Goal: Information Seeking & Learning: Find specific page/section

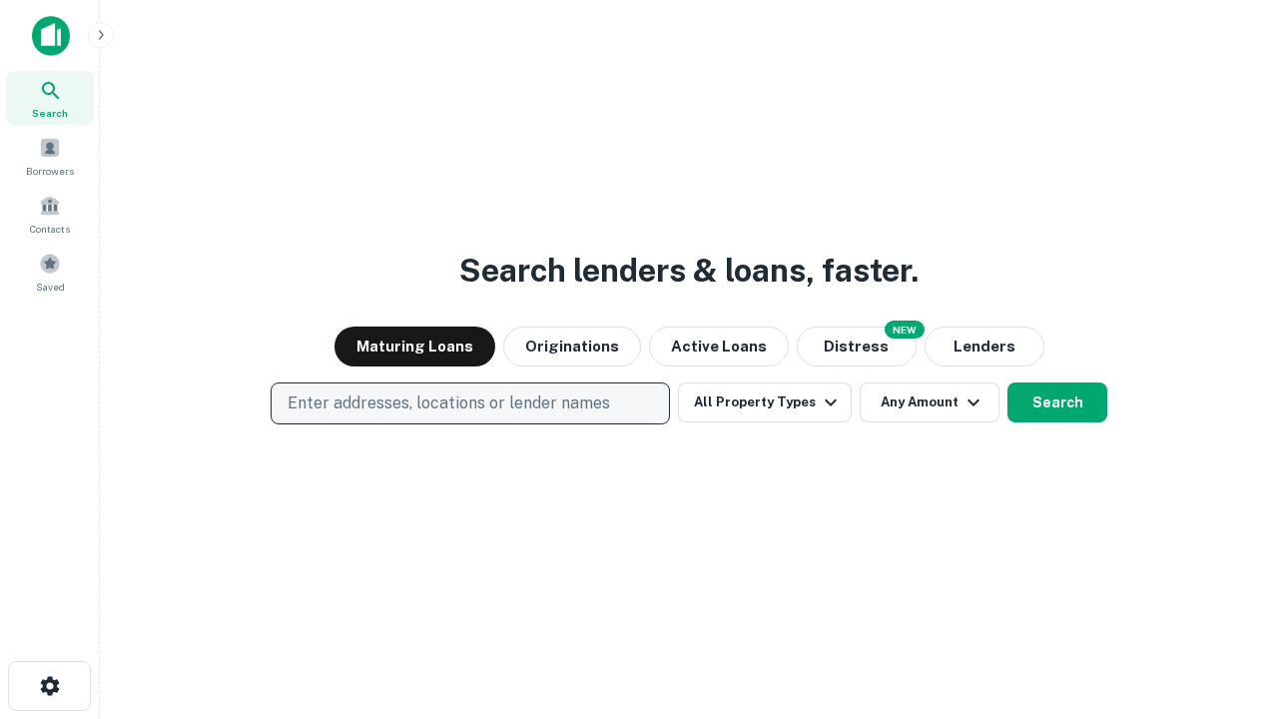
click at [469, 403] on p "Enter addresses, locations or lender names" at bounding box center [449, 403] width 323 height 24
type input "**********"
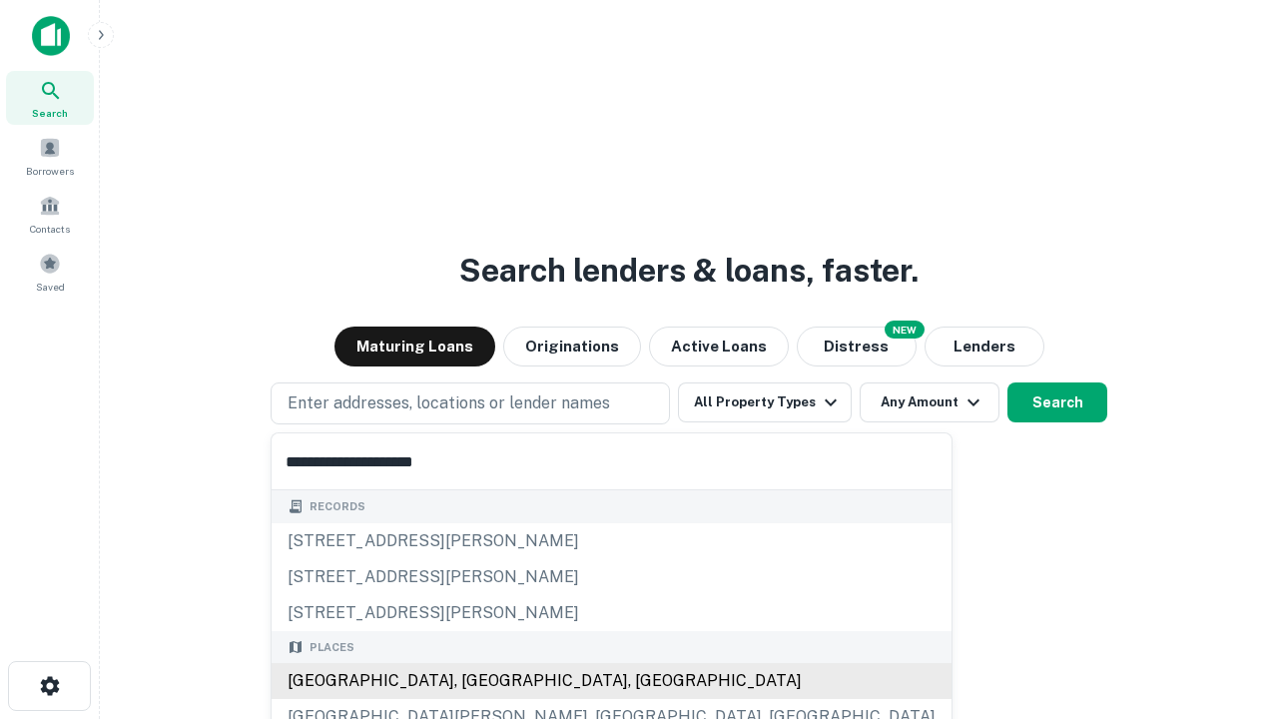
click at [477, 681] on div "[GEOGRAPHIC_DATA], [GEOGRAPHIC_DATA], [GEOGRAPHIC_DATA]" at bounding box center [612, 681] width 680 height 36
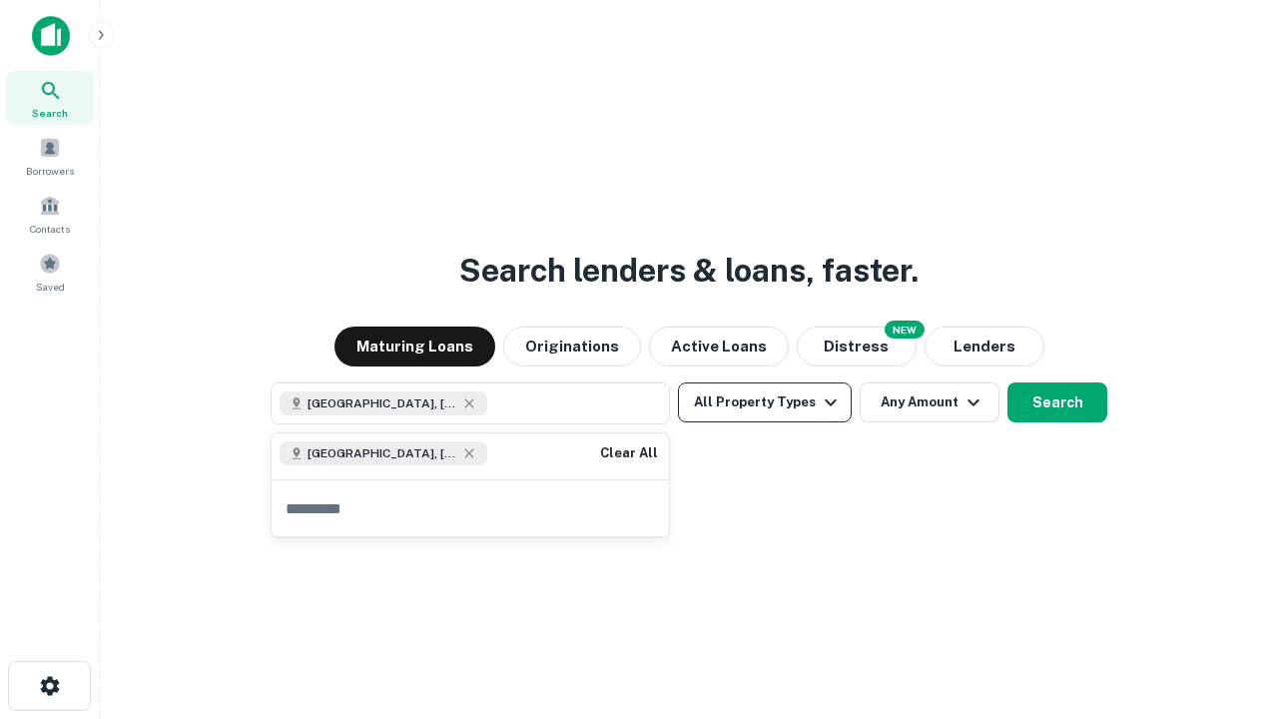
click at [765, 402] on button "All Property Types" at bounding box center [765, 402] width 174 height 40
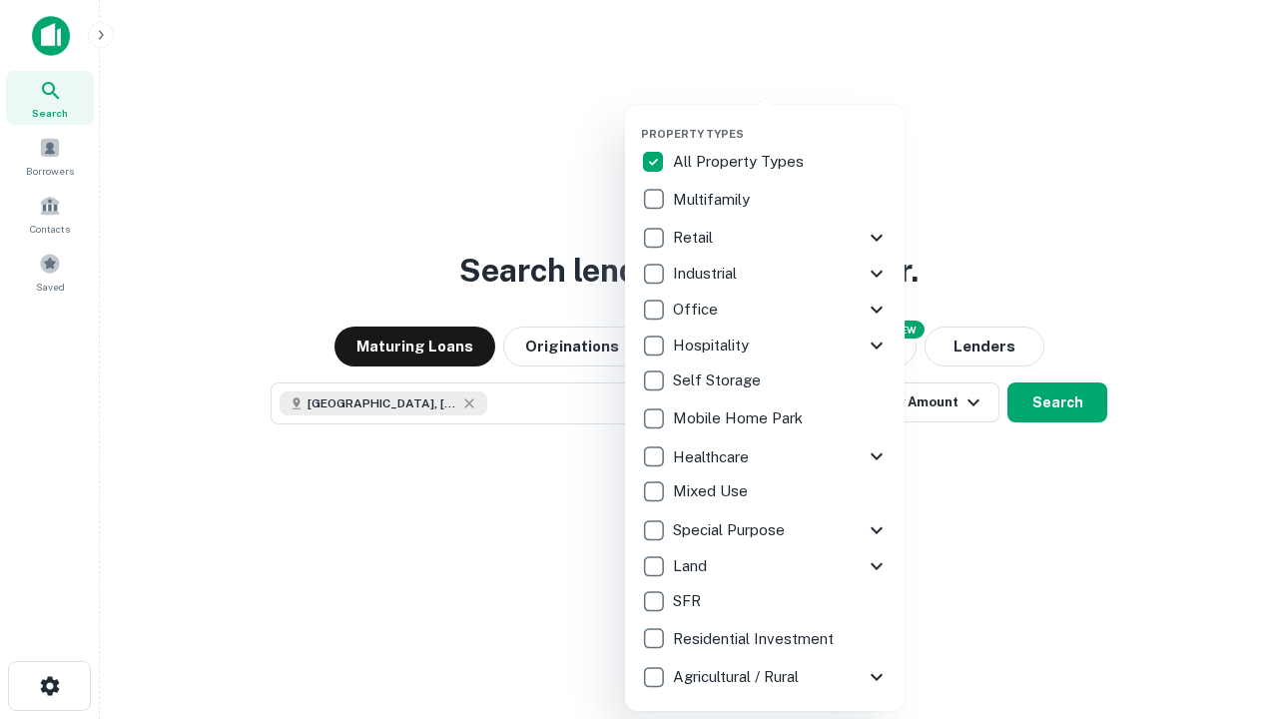
click at [781, 121] on button "button" at bounding box center [781, 121] width 280 height 1
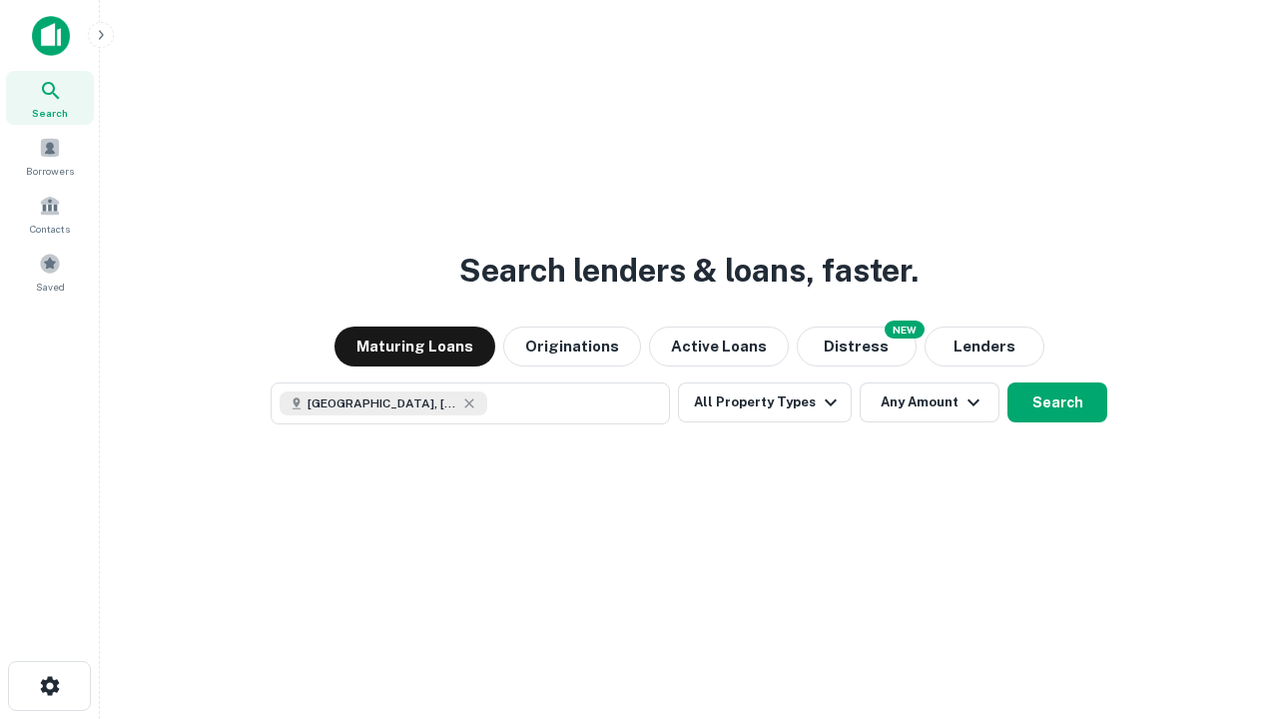
scroll to position [32, 0]
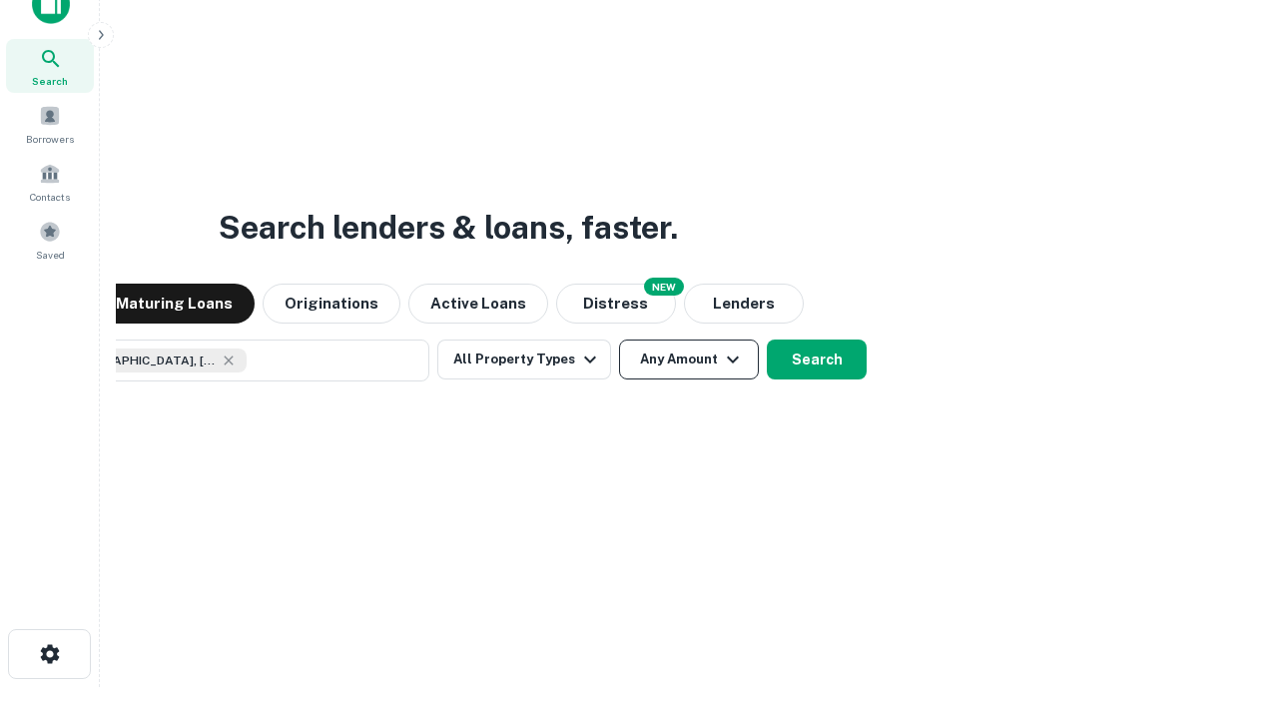
click at [619, 340] on button "Any Amount" at bounding box center [689, 360] width 140 height 40
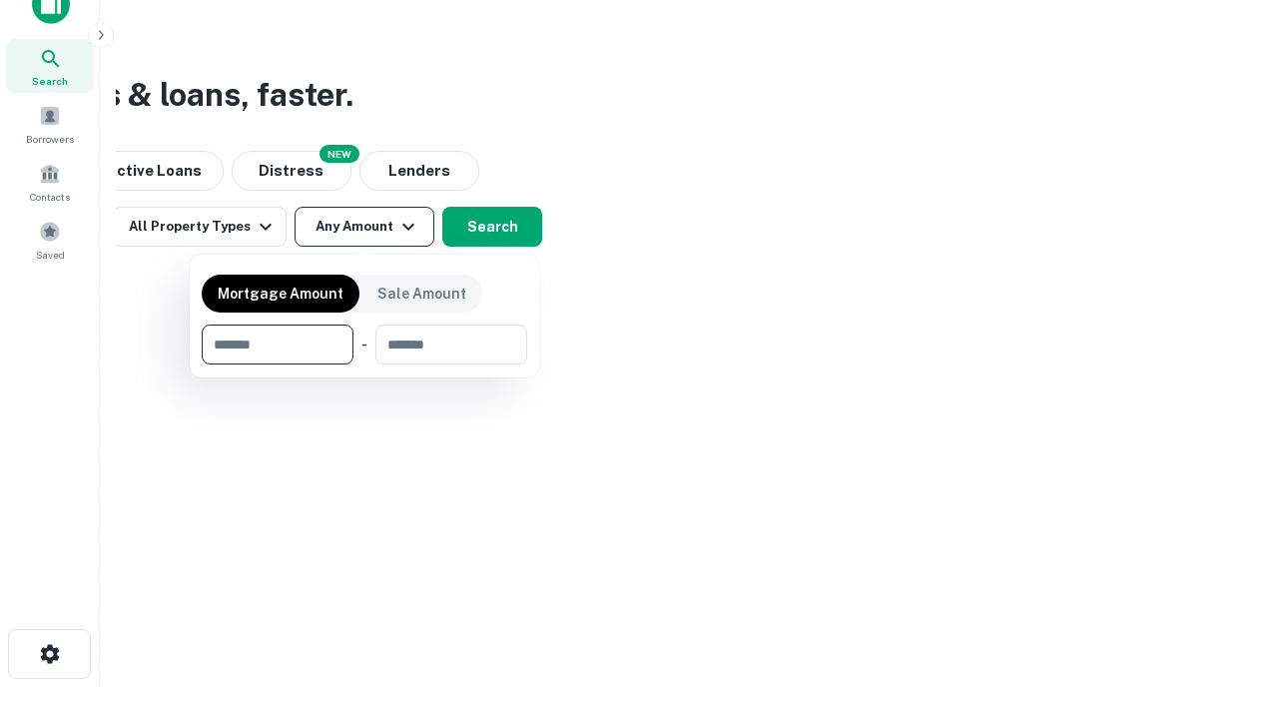
type input "*******"
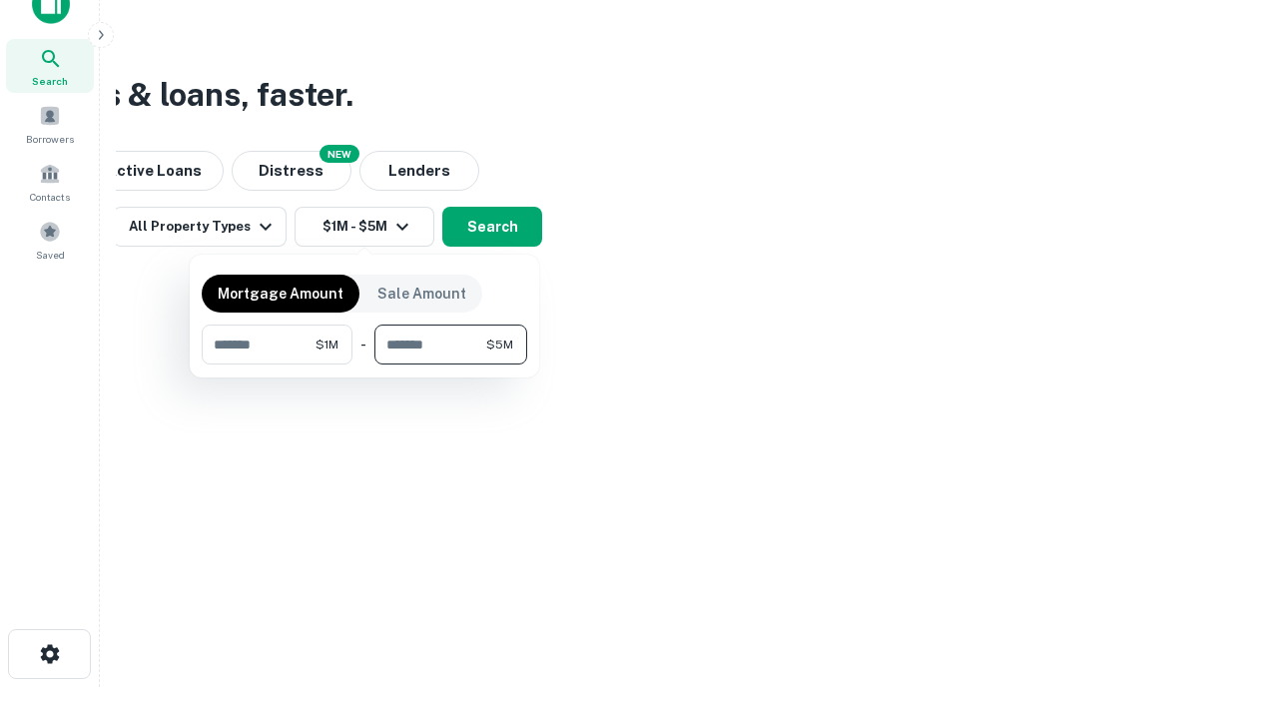
type input "*******"
click at [364, 364] on button "button" at bounding box center [365, 364] width 326 height 1
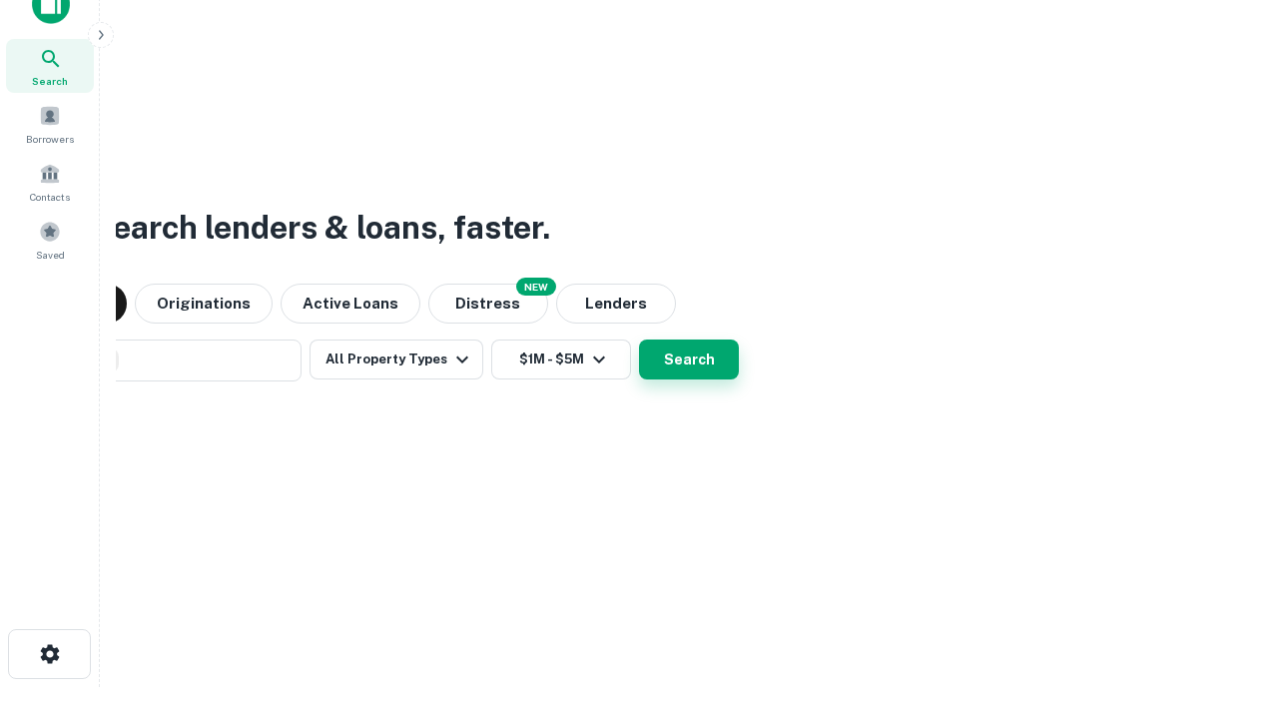
click at [639, 340] on button "Search" at bounding box center [689, 360] width 100 height 40
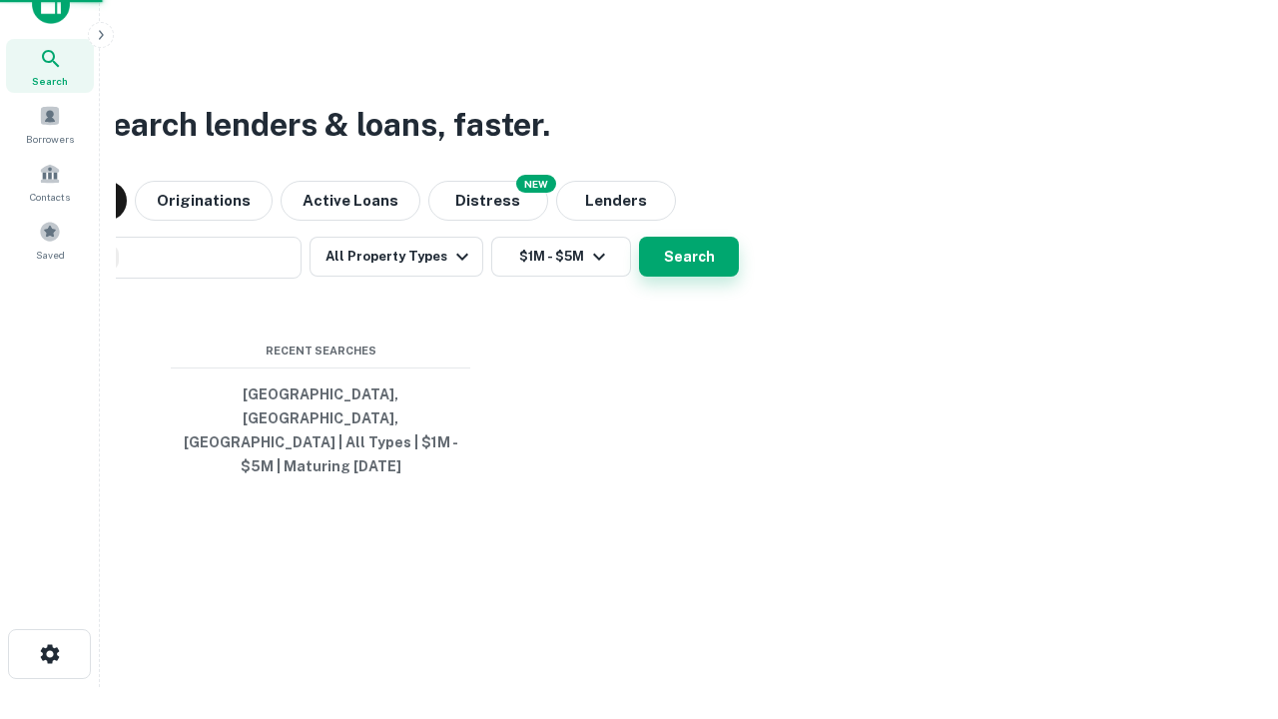
scroll to position [65, 565]
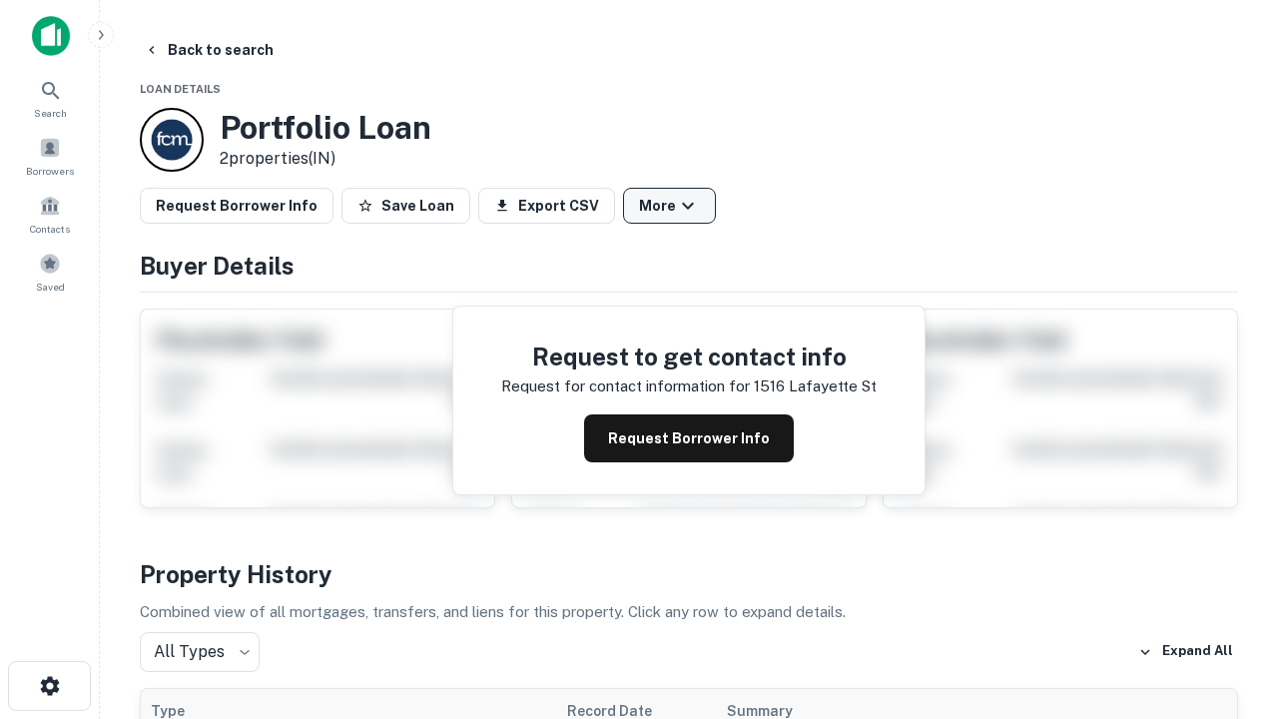
click at [669, 206] on button "More" at bounding box center [669, 206] width 93 height 36
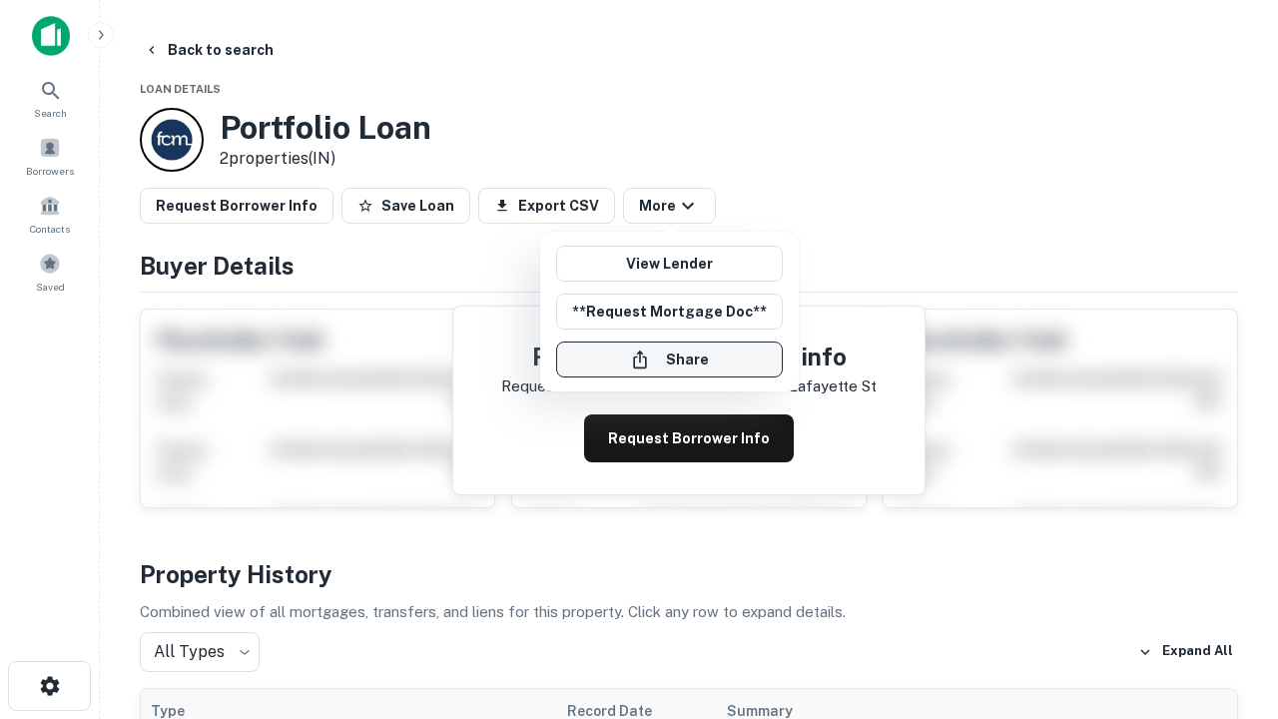
click at [669, 359] on button "Share" at bounding box center [669, 360] width 227 height 36
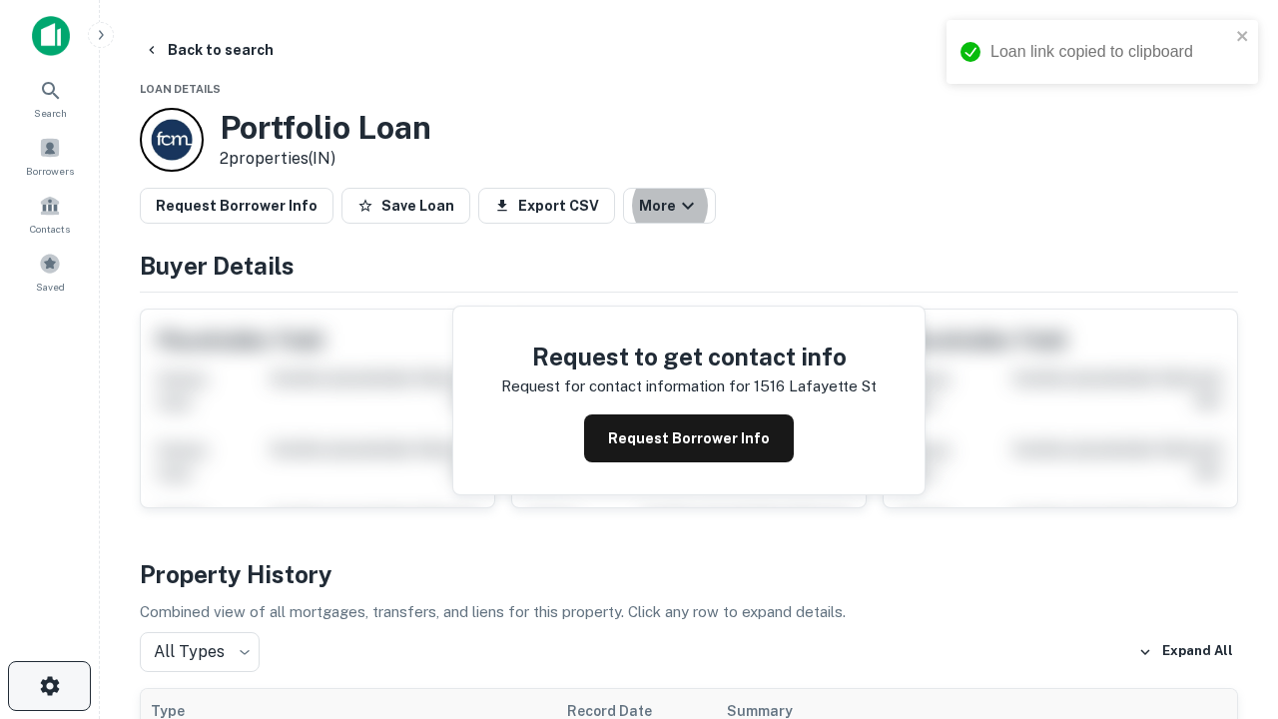
click at [49, 686] on icon "button" at bounding box center [50, 686] width 24 height 24
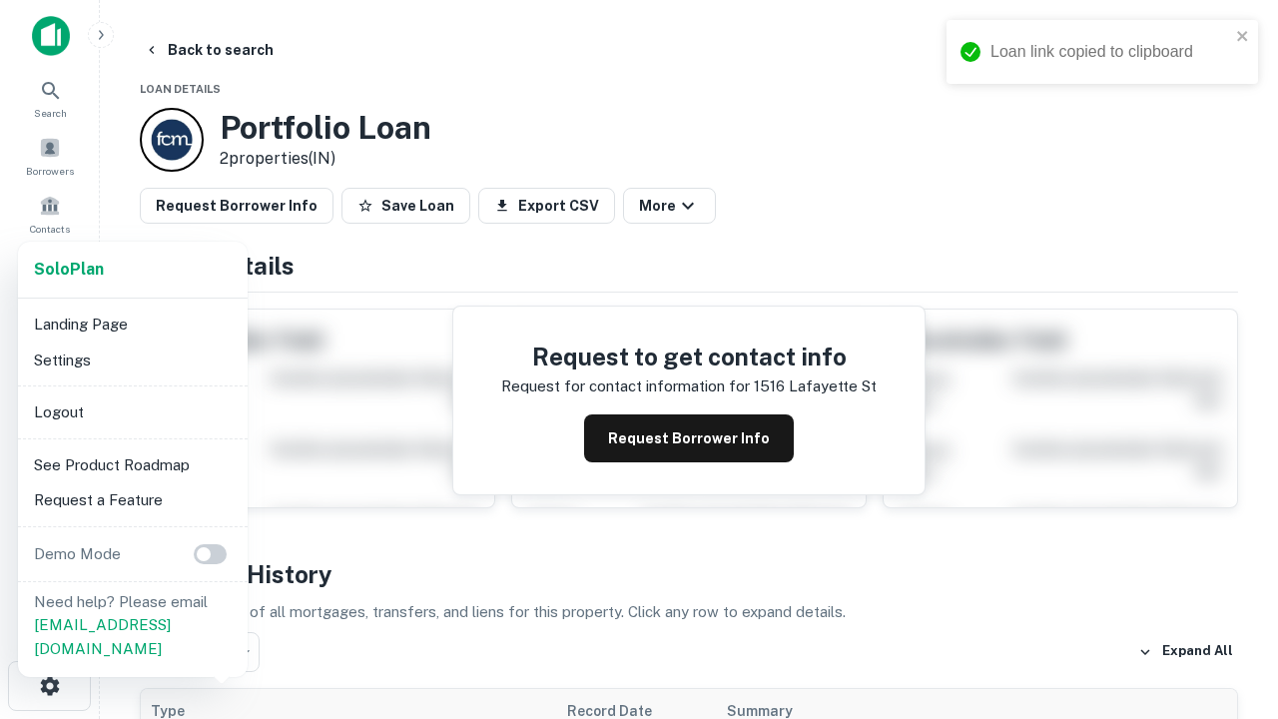
click at [132, 411] on li "Logout" at bounding box center [133, 412] width 214 height 36
